Goal: Check status: Check status

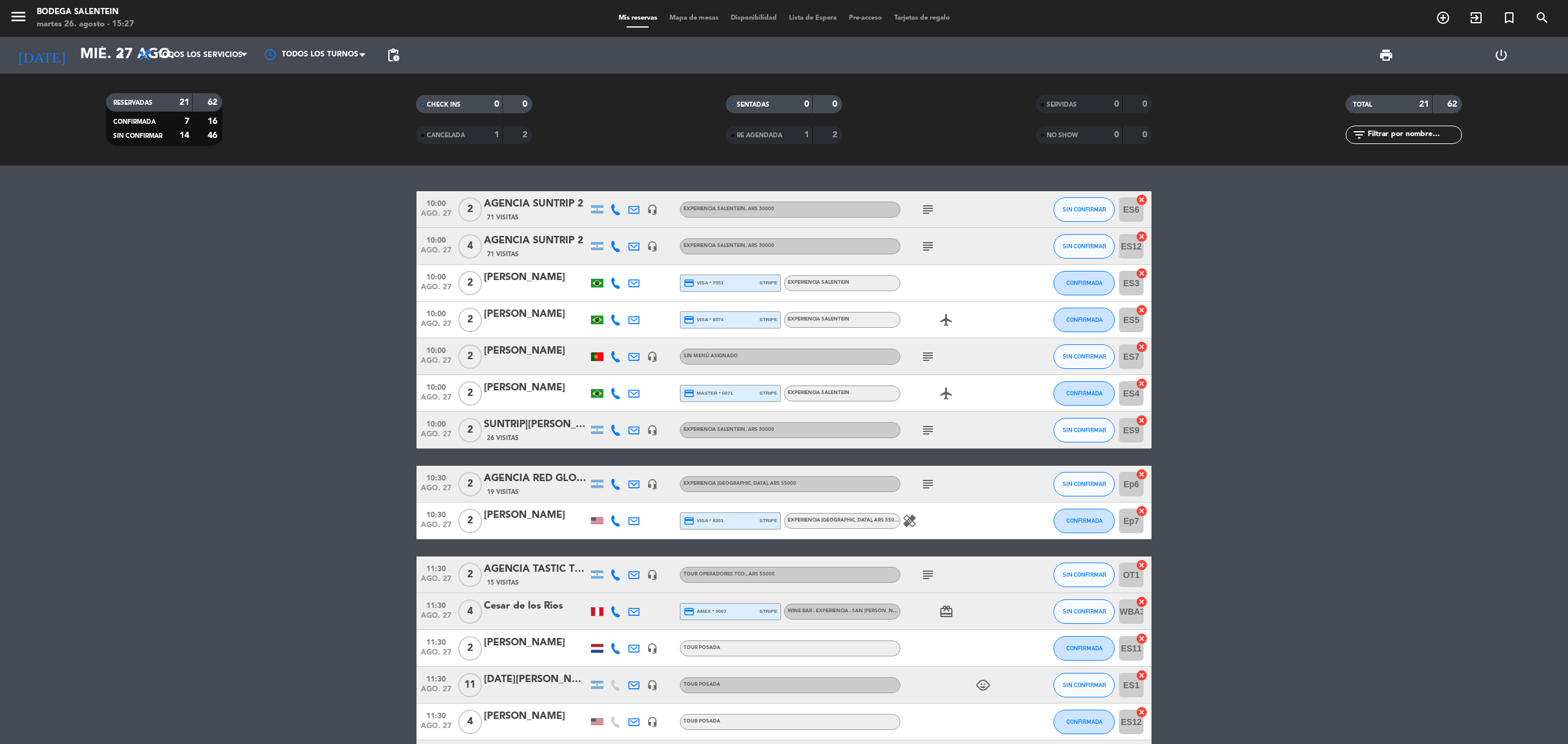
scroll to position [366, 0]
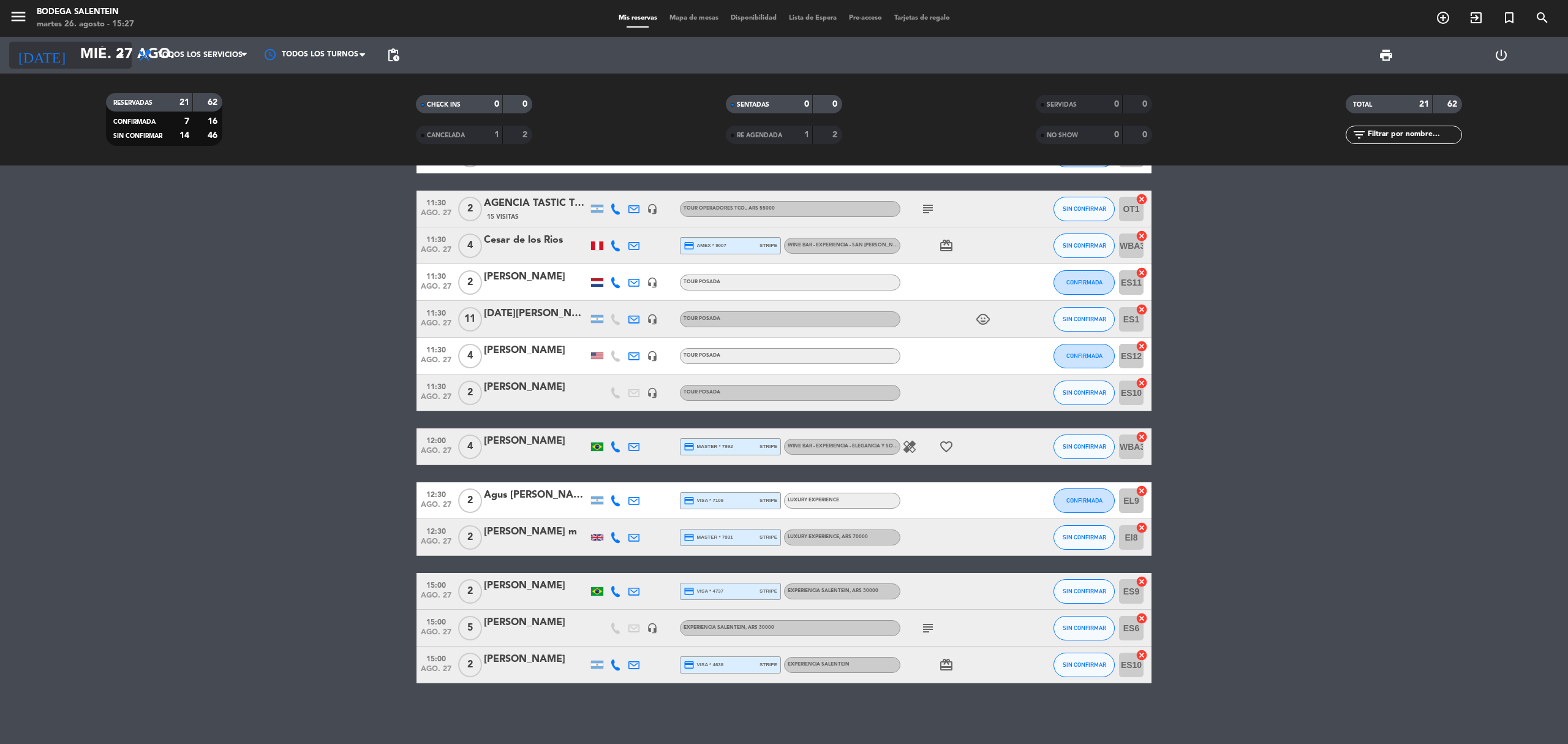
click at [90, 61] on input "mié. 27 ago." at bounding box center [165, 55] width 182 height 29
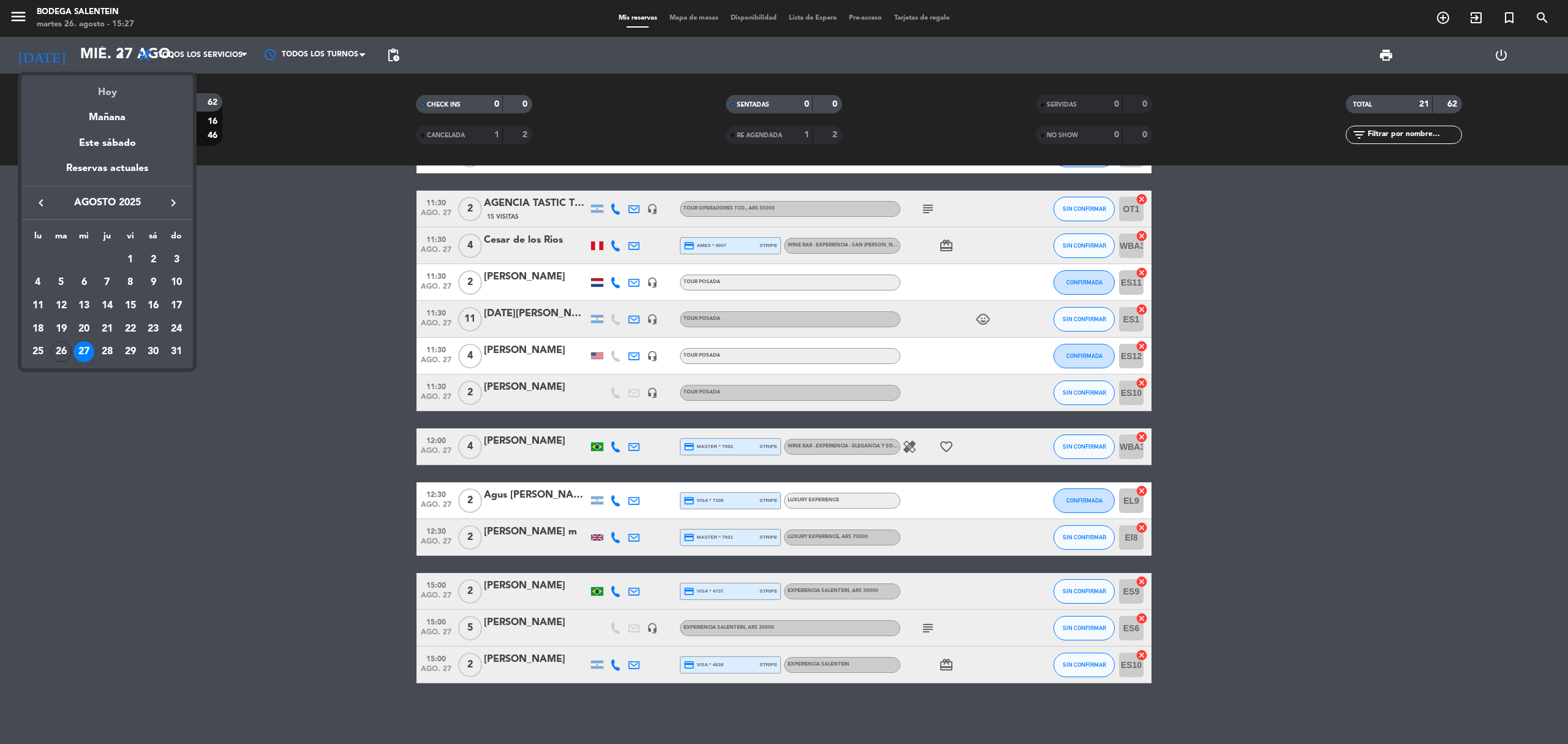
click at [113, 93] on div "Hoy" at bounding box center [107, 88] width 171 height 25
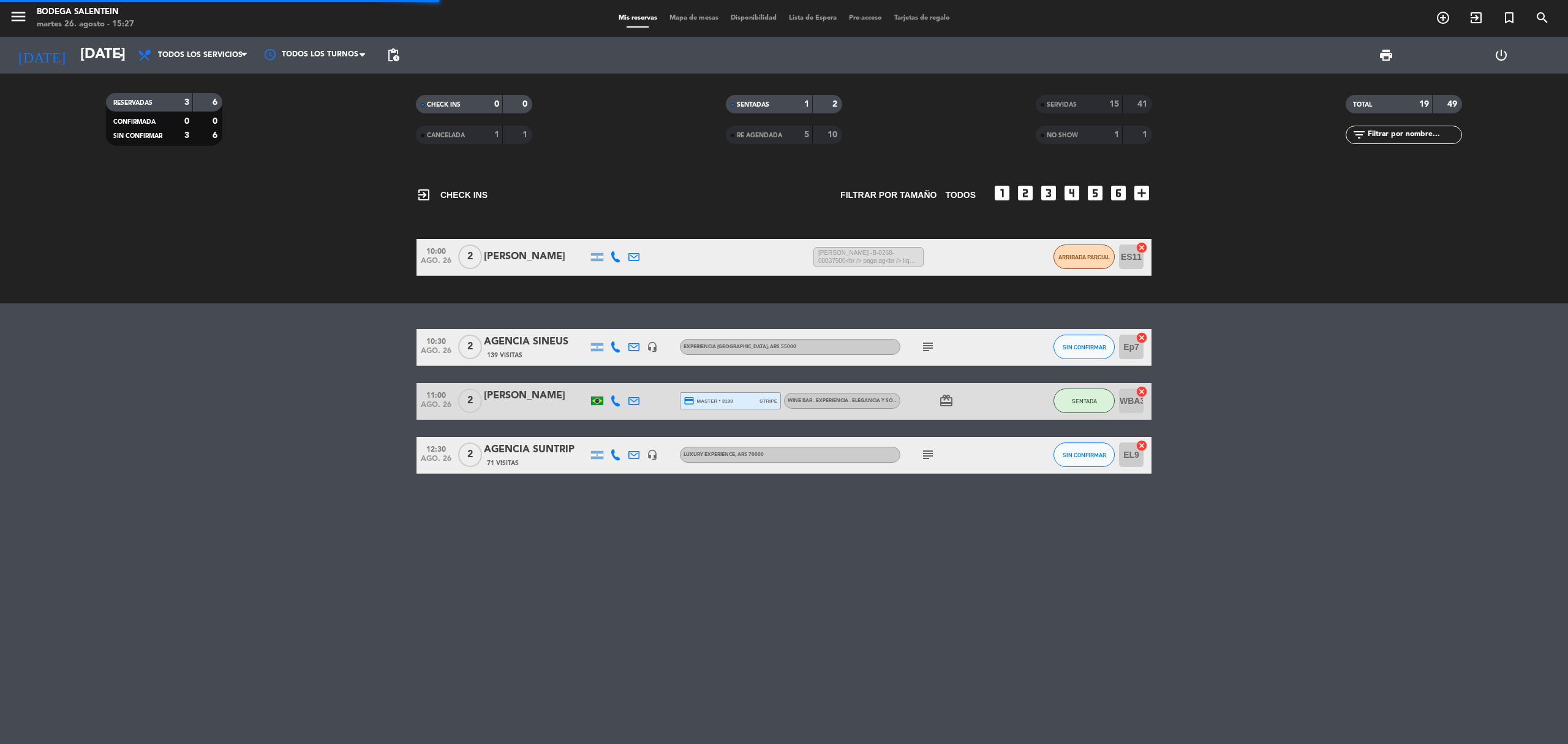
scroll to position [0, 0]
click at [76, 60] on input "[DATE]" at bounding box center [165, 55] width 182 height 29
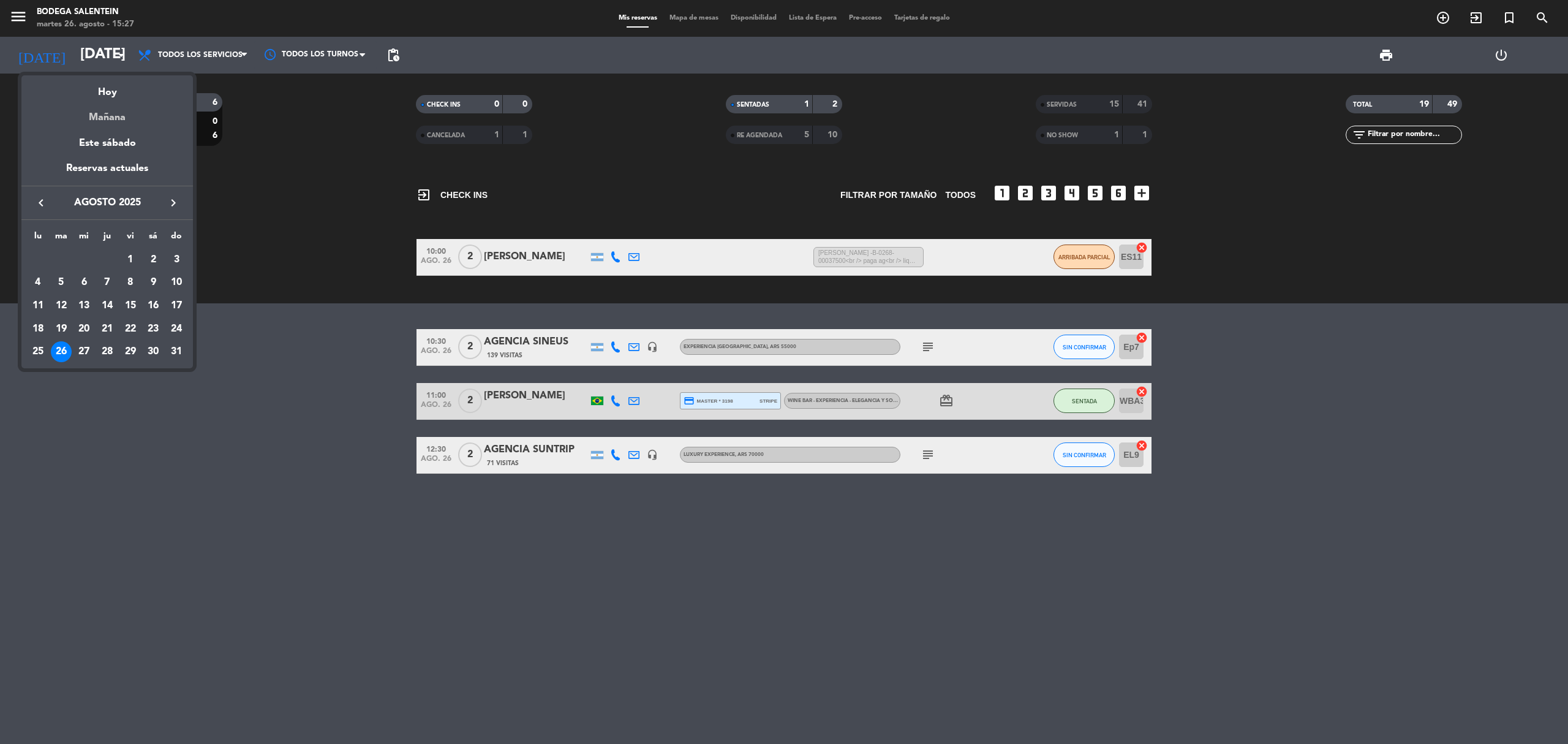
click at [103, 118] on div "Mañana" at bounding box center [107, 113] width 171 height 25
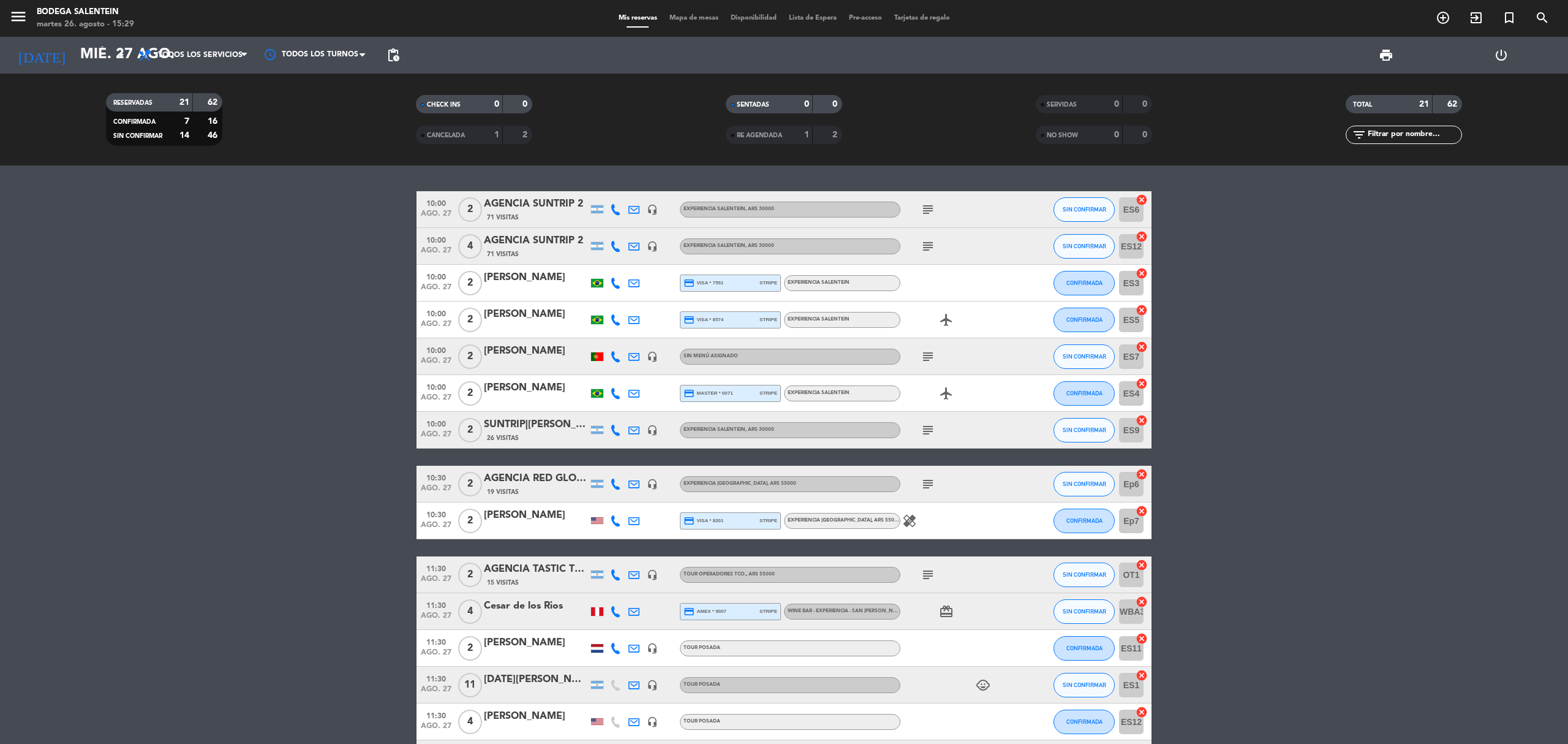
drag, startPoint x: 941, startPoint y: 351, endPoint x: 931, endPoint y: 356, distance: 11.2
click at [941, 351] on div "subject" at bounding box center [956, 356] width 111 height 36
click at [931, 356] on icon "subject" at bounding box center [928, 356] width 15 height 15
click at [123, 403] on bookings-row "10:00 [DATE] 2 AGENCIA SUNTRIP 2 71 Visitas headset_mic Experiencia Salentein ,…" at bounding box center [784, 620] width 1568 height 858
click at [295, 473] on bookings-row "10:00 [DATE] 2 AGENCIA SUNTRIP 2 71 Visitas headset_mic Experiencia Salentein ,…" at bounding box center [784, 620] width 1568 height 858
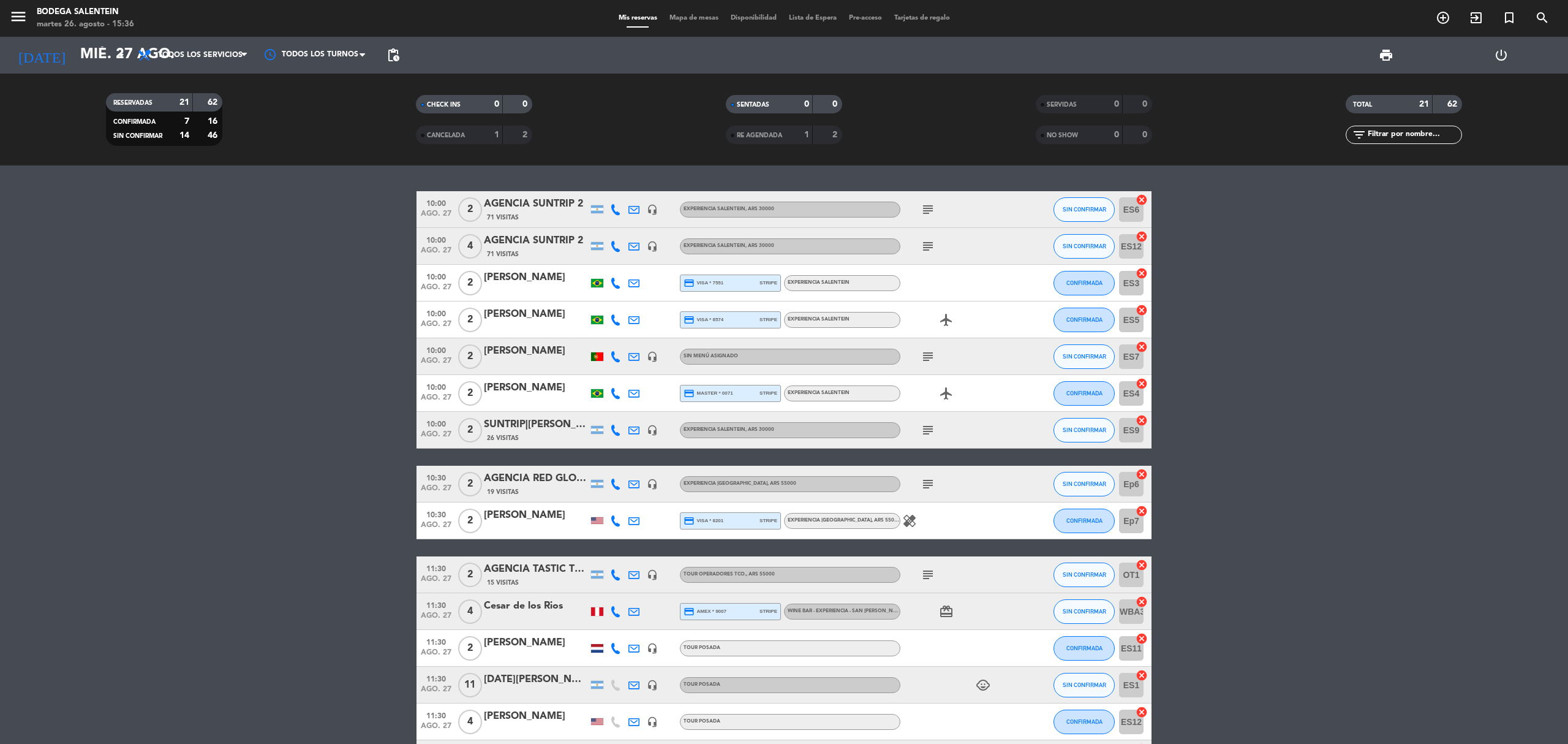
click at [331, 366] on bookings-row "10:00 [DATE] 2 AGENCIA SUNTRIP 2 71 Visitas headset_mic Experiencia Salentein ,…" at bounding box center [784, 620] width 1568 height 858
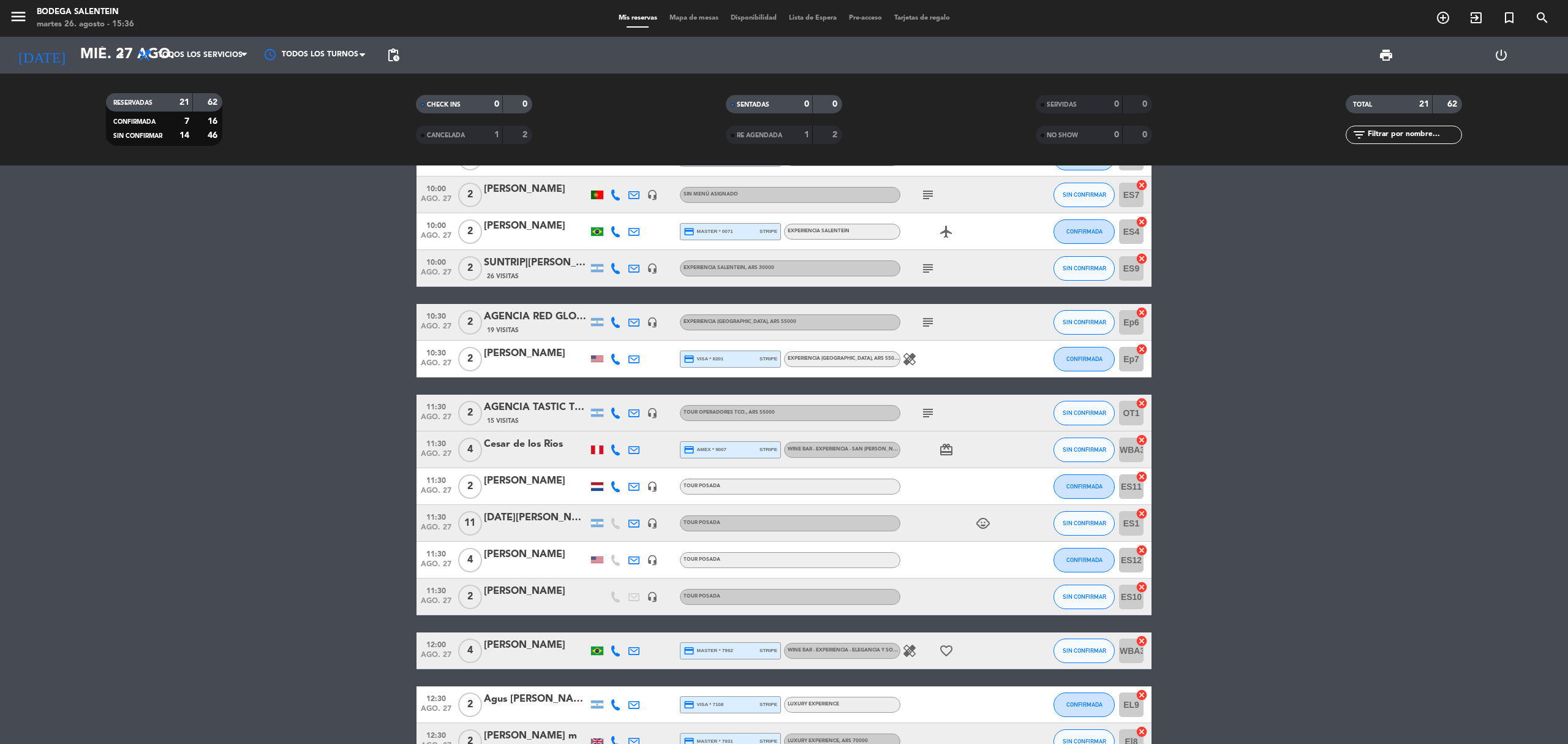
scroll to position [366, 0]
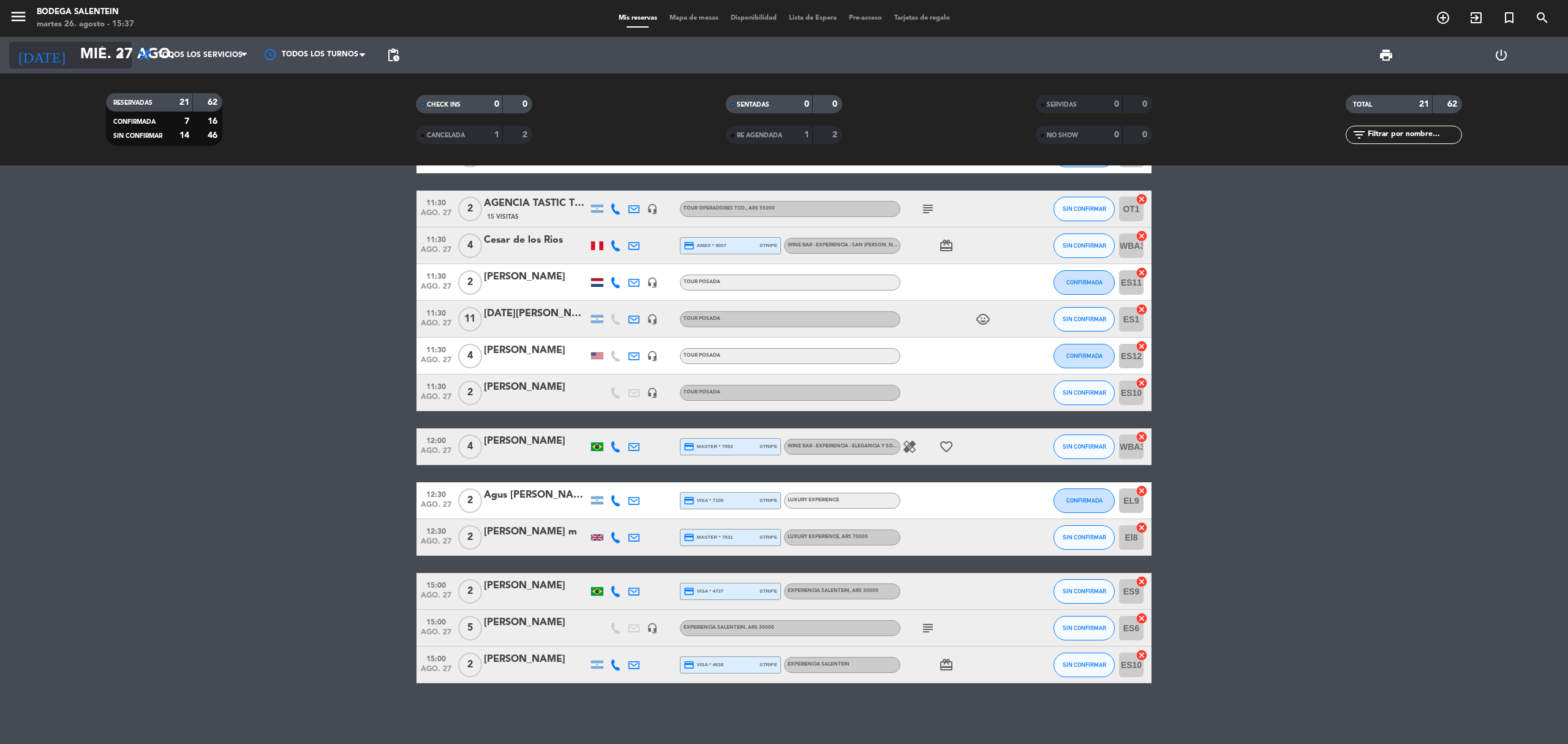
click at [95, 57] on input "mié. 27 ago." at bounding box center [165, 55] width 182 height 29
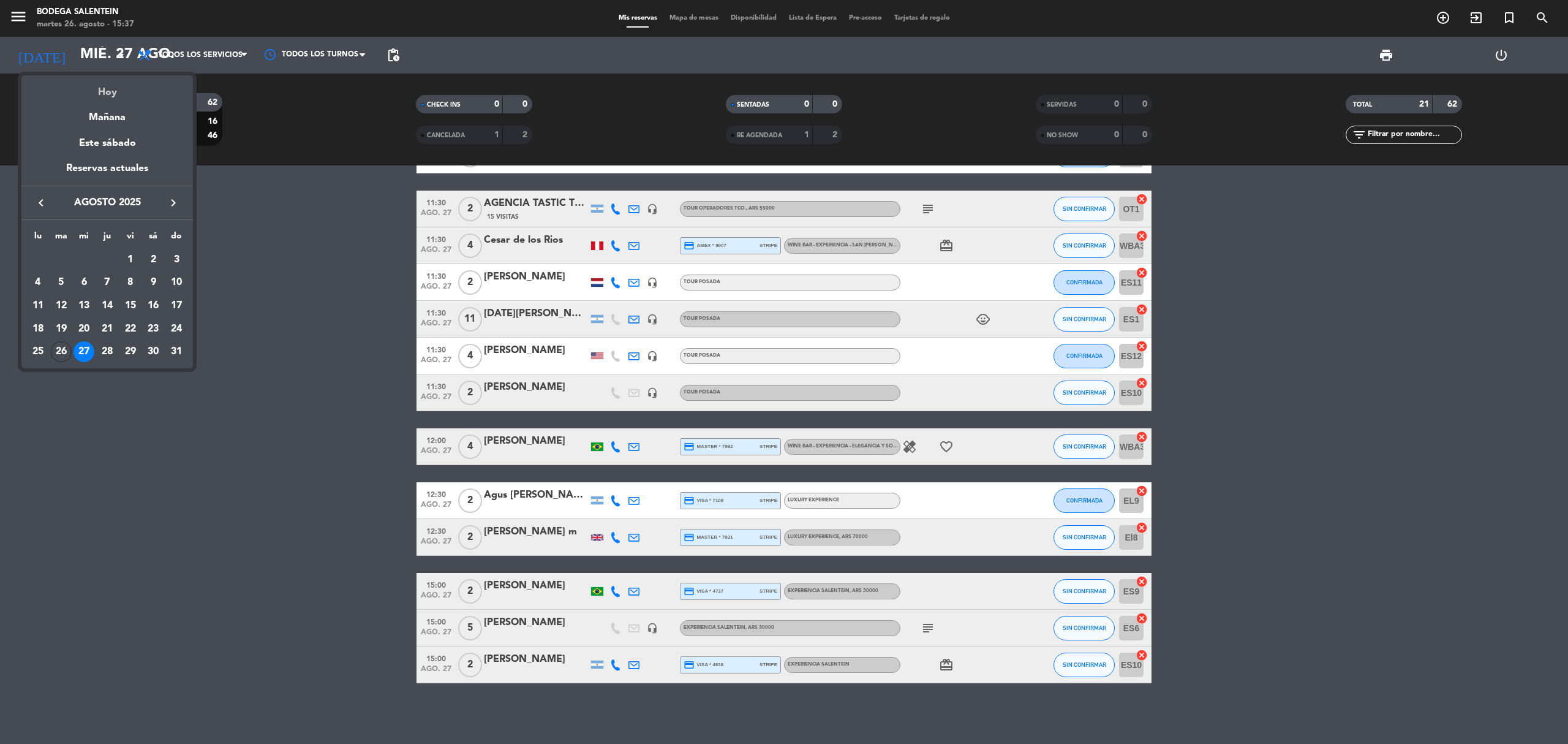
click at [126, 86] on div "Hoy" at bounding box center [107, 88] width 171 height 25
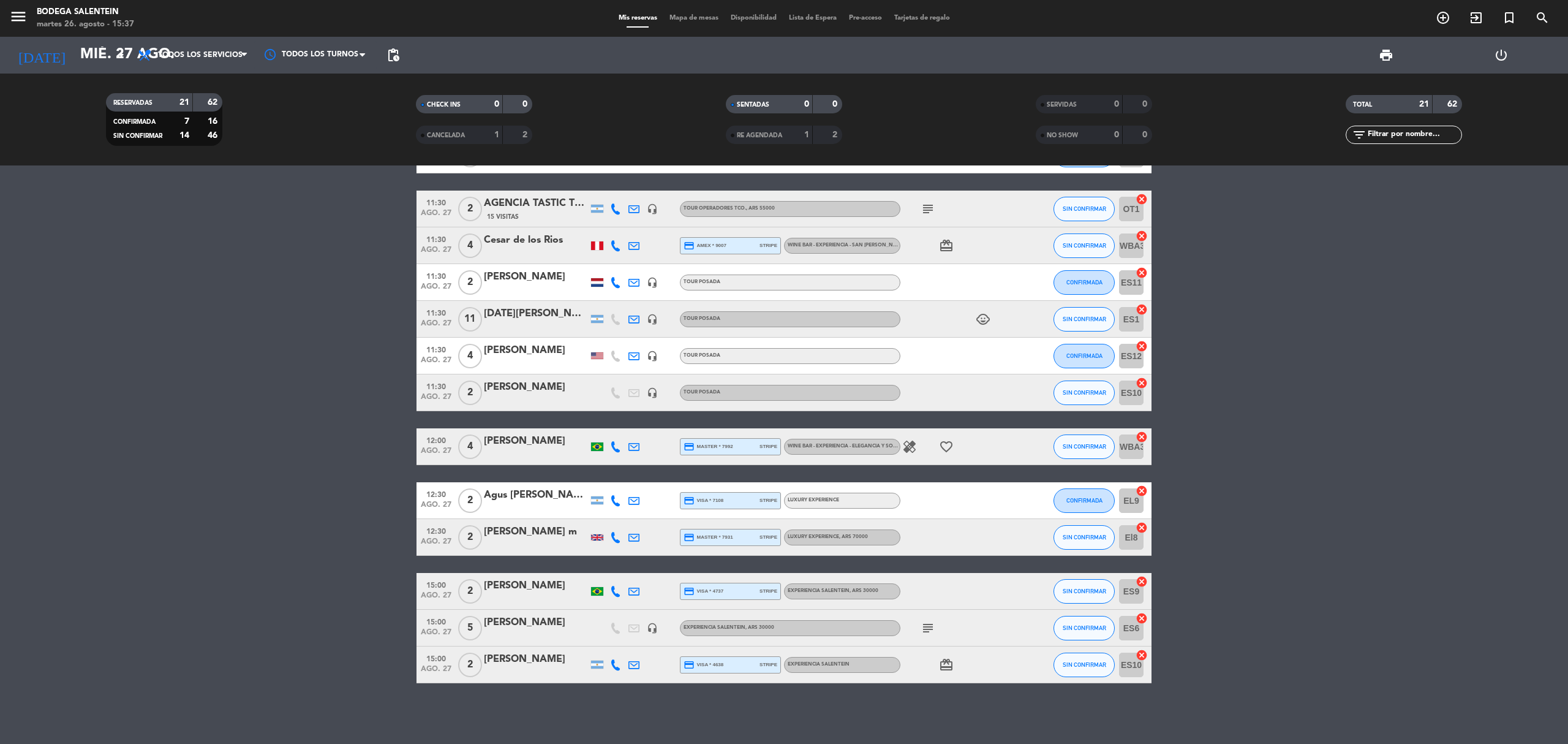
type input "[DATE]"
